Goal: Task Accomplishment & Management: Use online tool/utility

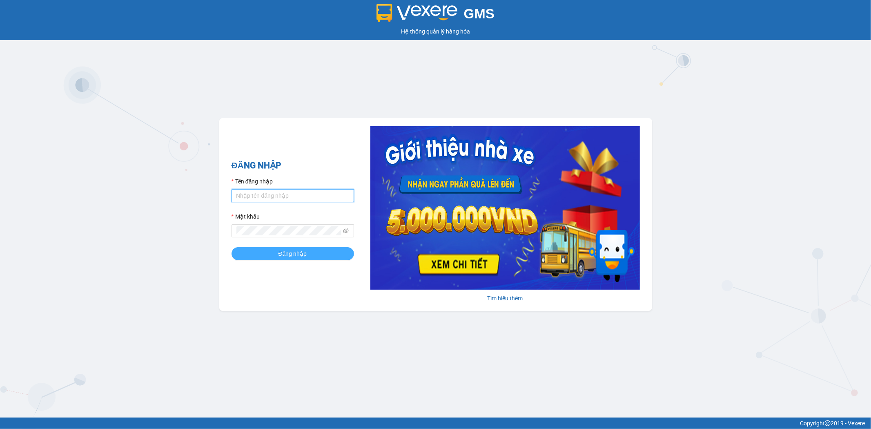
type input "mykhanhtb.tienoanh"
click at [251, 256] on button "Đăng nhập" at bounding box center [293, 253] width 123 height 13
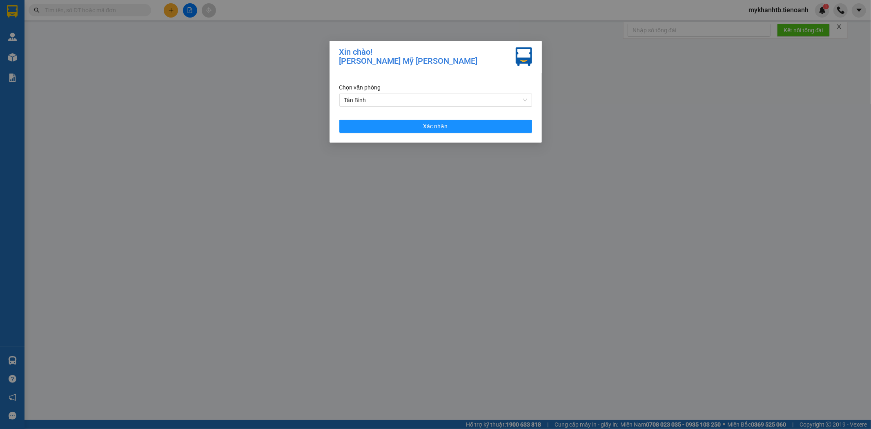
click at [500, 135] on div "[PERSON_NAME] [PERSON_NAME] Xác [PERSON_NAME]" at bounding box center [436, 107] width 212 height 69
click at [497, 129] on button "Xác nhận" at bounding box center [435, 126] width 193 height 13
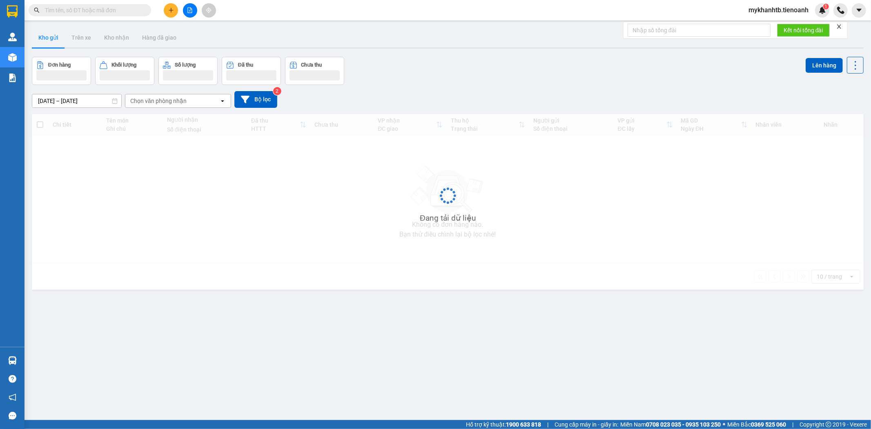
click at [109, 13] on input "text" at bounding box center [93, 10] width 96 height 9
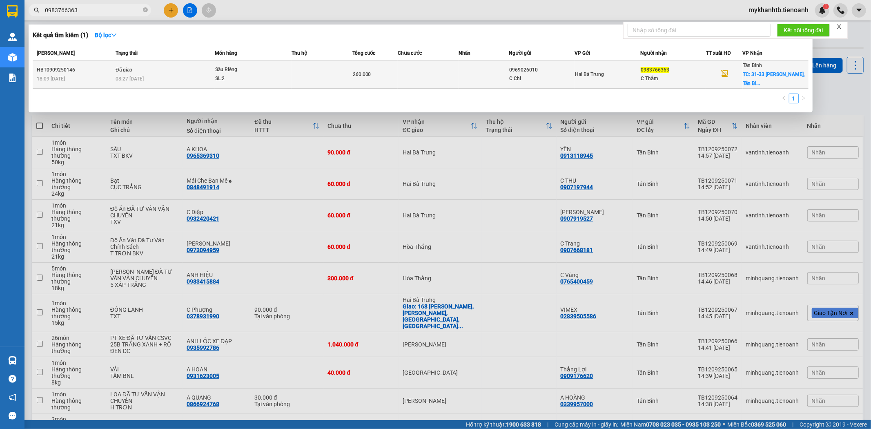
type input "0983766363"
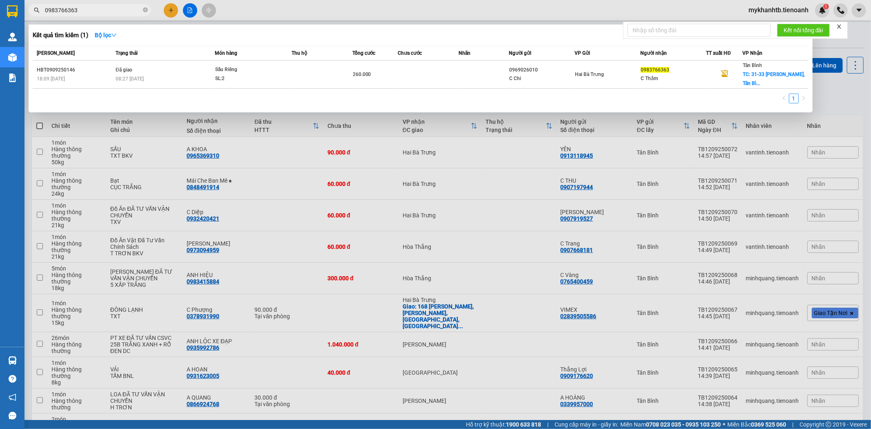
click at [544, 81] on div "C Chi" at bounding box center [542, 78] width 65 height 9
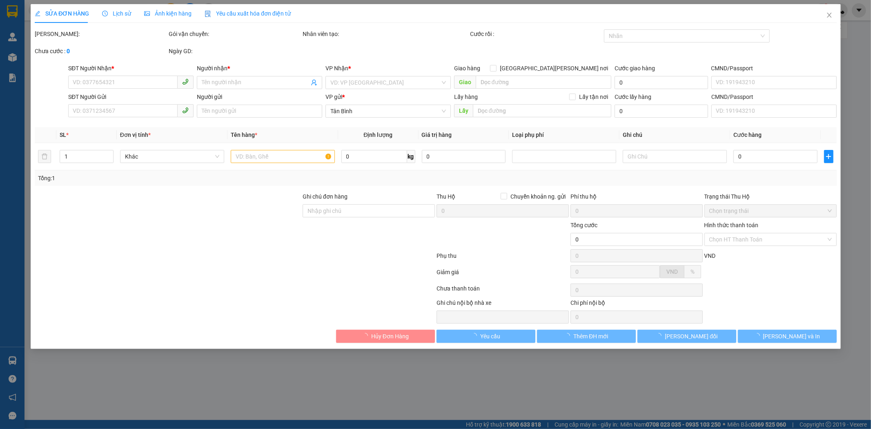
type input "0983766363"
type input "C Thắm"
checkbox input "true"
type input "31-33 Phan Huy Ích, Tân Bình"
type input "120.000"
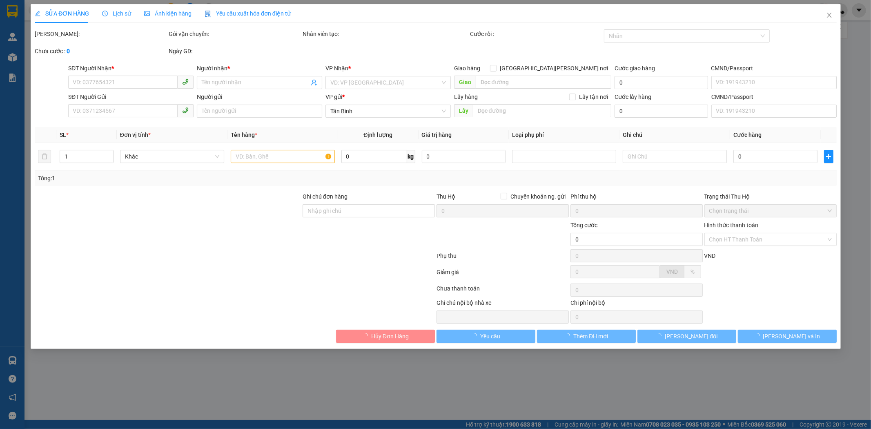
type input "0969026010"
type input "C Chi"
type input "31-33 Phan Huy Ích, Tân Bình"
type input "260.000"
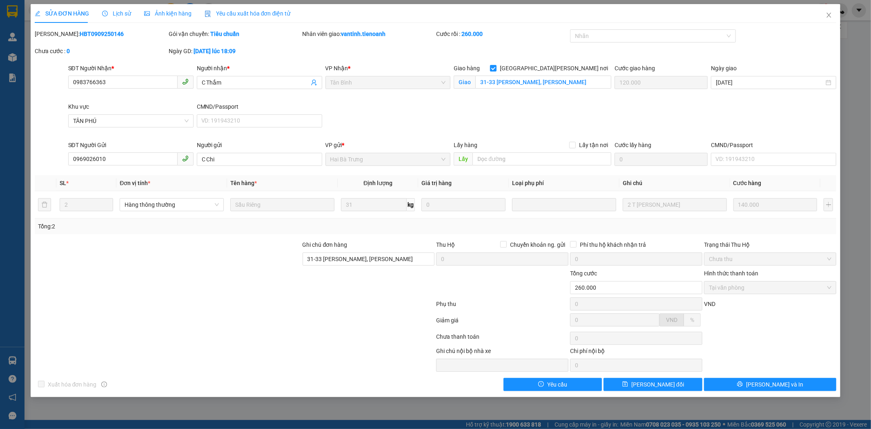
click at [80, 31] on b "HBT0909250146" at bounding box center [102, 34] width 44 height 7
copy b "HBT0909250146"
